Goal: Find specific page/section: Find specific page/section

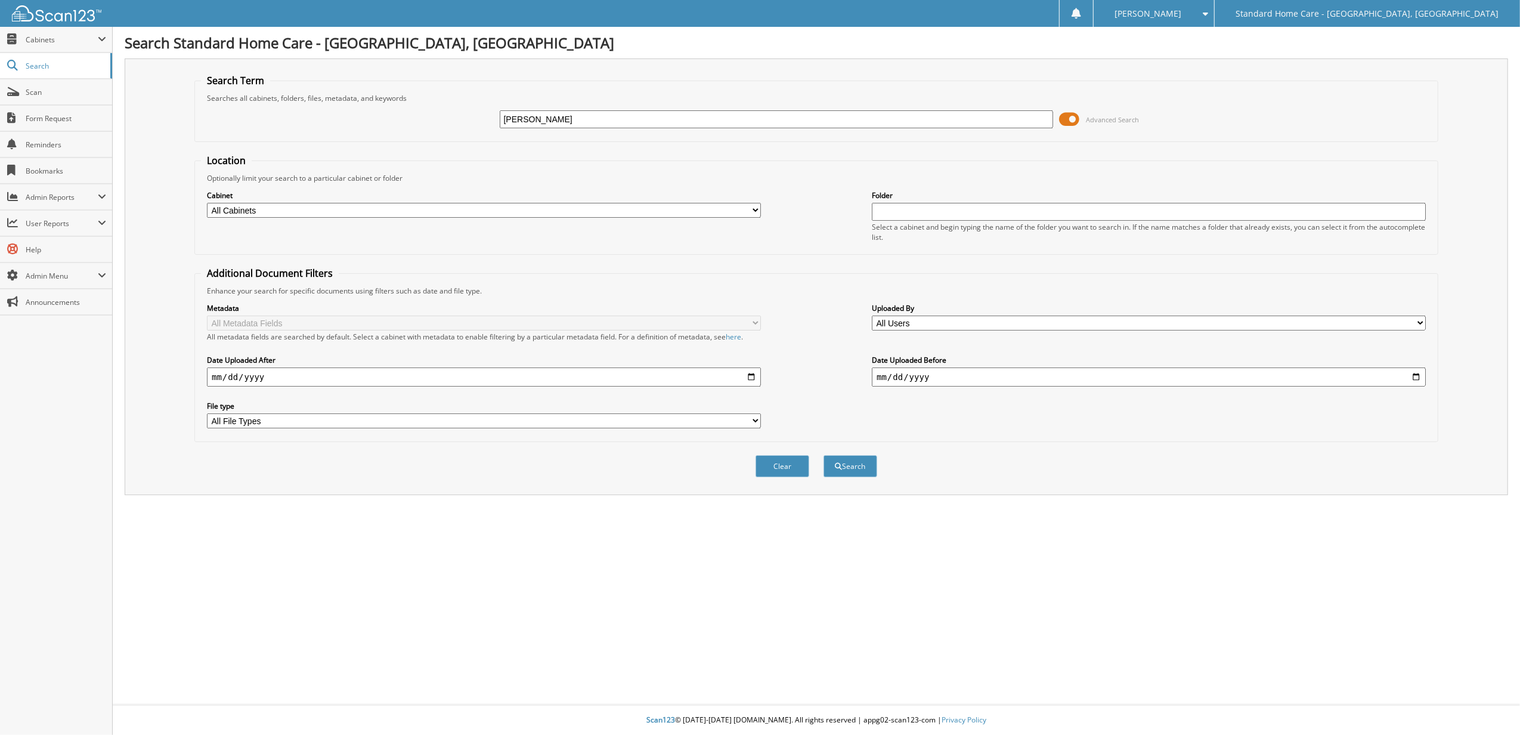
type input "[PERSON_NAME]"
click at [824, 455] on button "Search" at bounding box center [851, 466] width 54 height 22
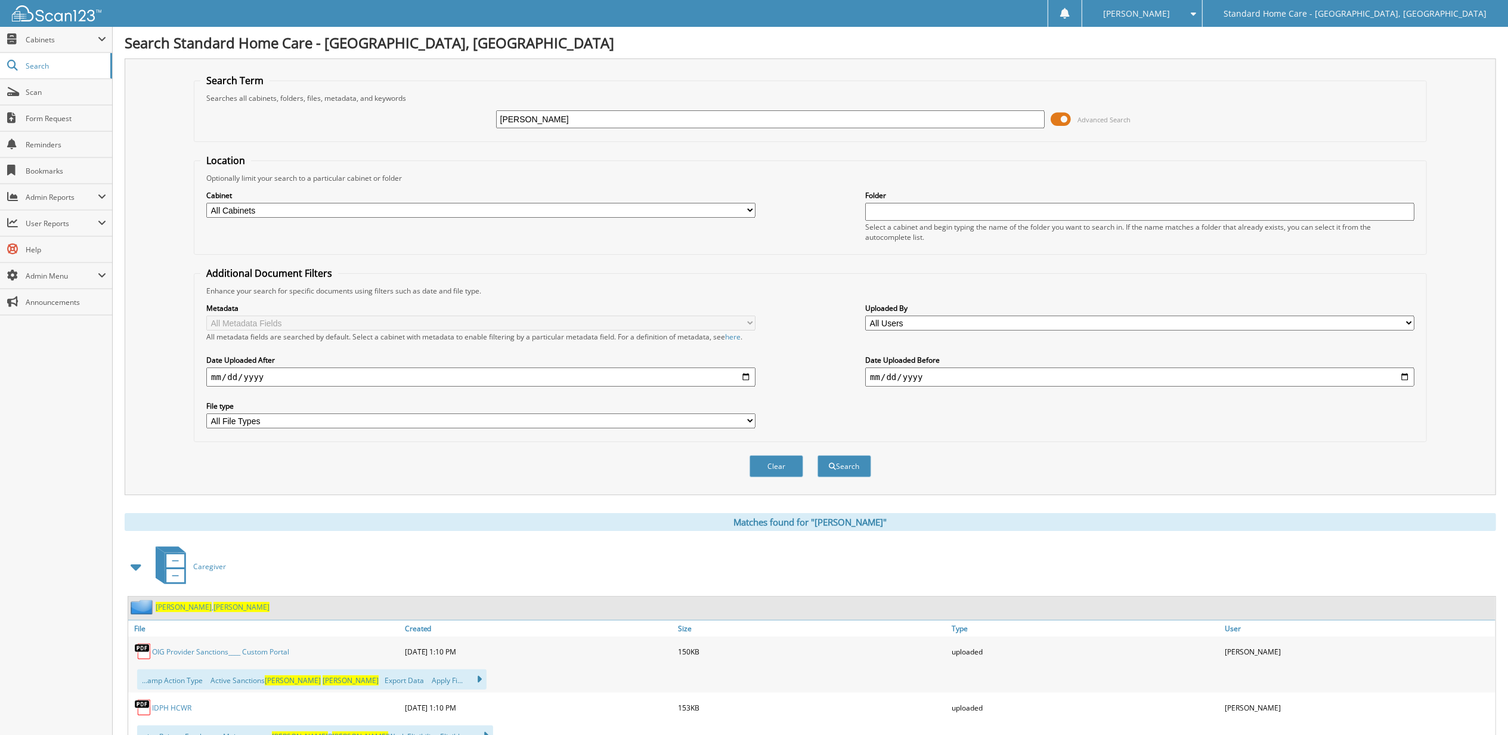
click at [174, 606] on span "Wagaman" at bounding box center [184, 607] width 56 height 10
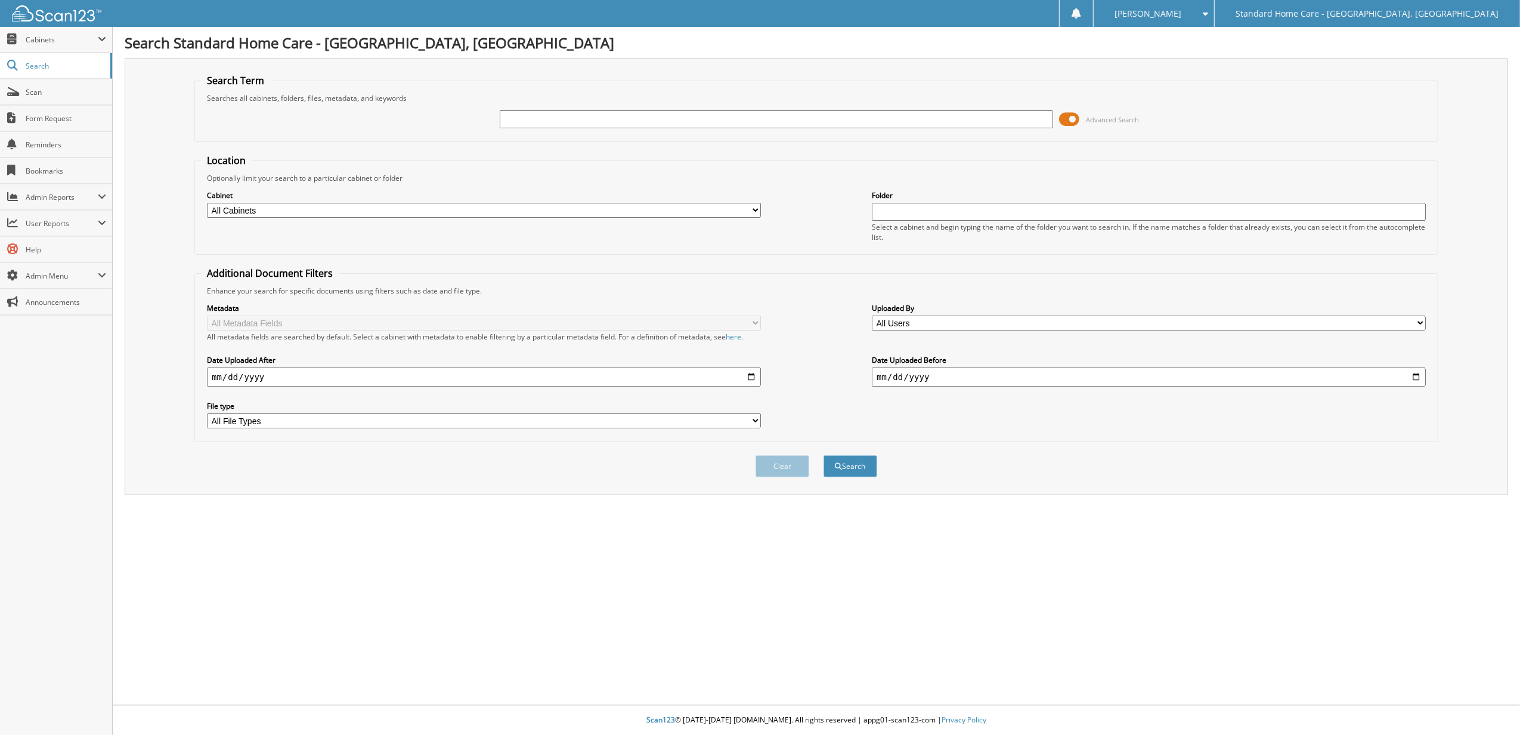
click at [765, 124] on input "text" at bounding box center [777, 119] width 554 height 18
type input "p"
type input "sadaf"
click at [824, 455] on button "Search" at bounding box center [851, 466] width 54 height 22
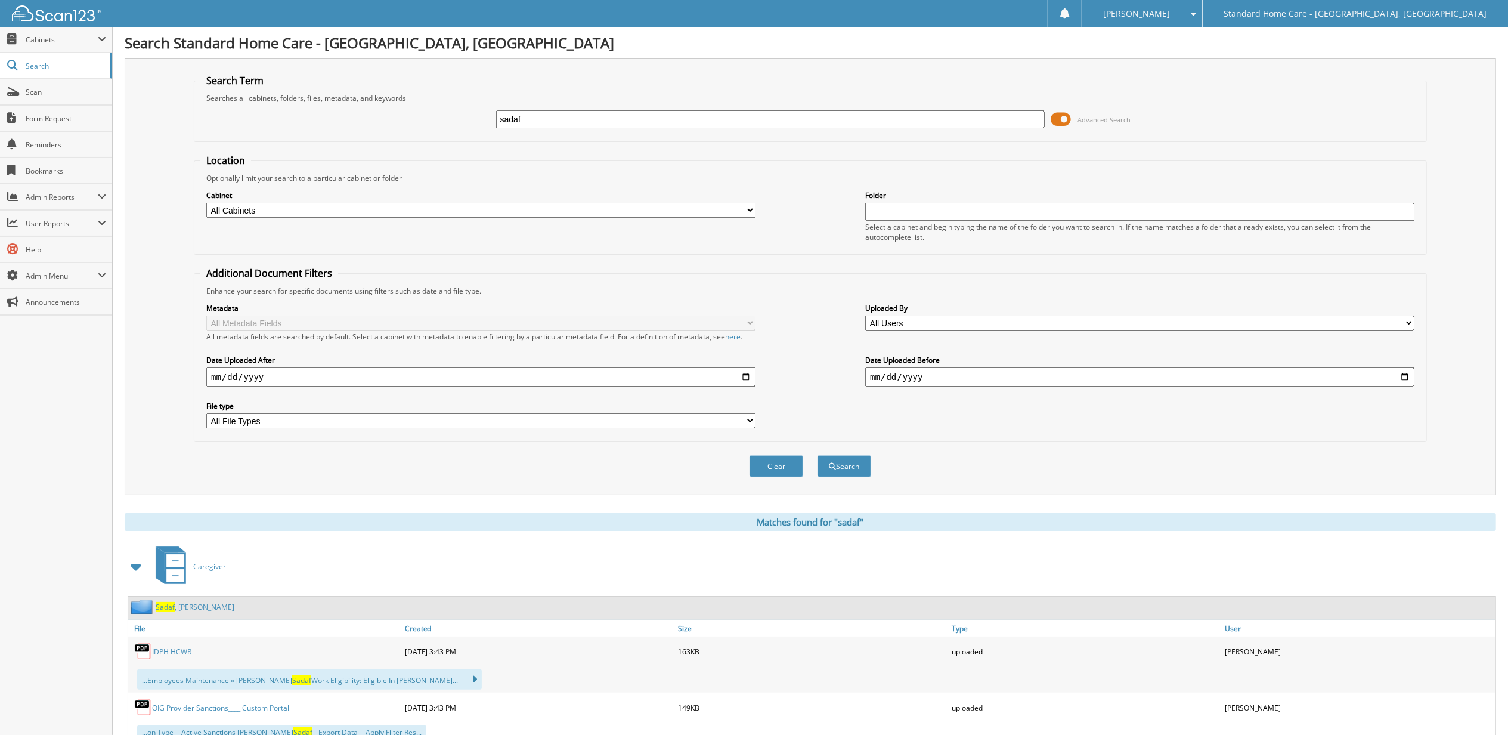
click at [211, 604] on link "Sadaf , Mohammad" at bounding box center [195, 607] width 79 height 10
